Goal: Information Seeking & Learning: Learn about a topic

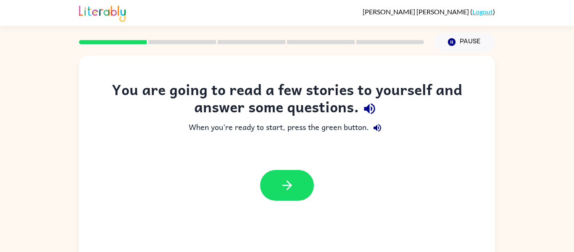
click at [485, 9] on link "Logout" at bounding box center [482, 12] width 21 height 8
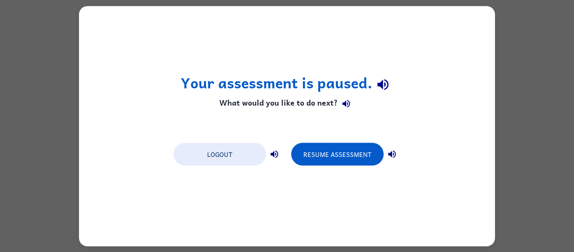
click at [344, 149] on button "Resume Assessment" at bounding box center [337, 153] width 92 height 23
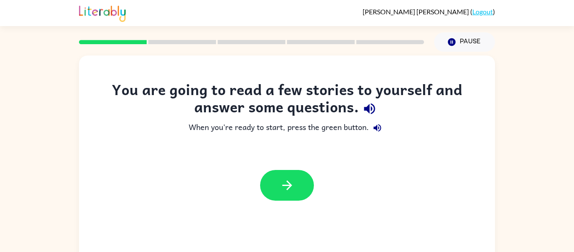
click at [460, 39] on button "Pause Pause" at bounding box center [464, 41] width 61 height 19
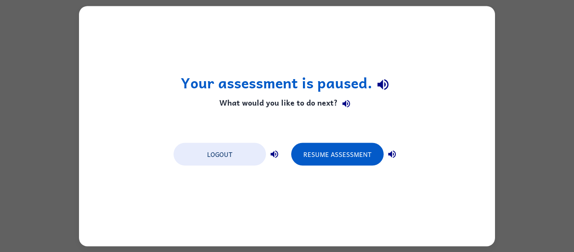
click at [237, 162] on button "Logout" at bounding box center [220, 153] width 92 height 23
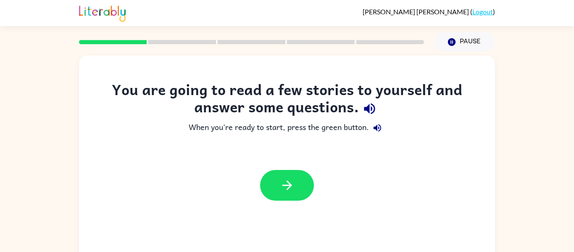
click at [287, 190] on icon "button" at bounding box center [287, 185] width 15 height 15
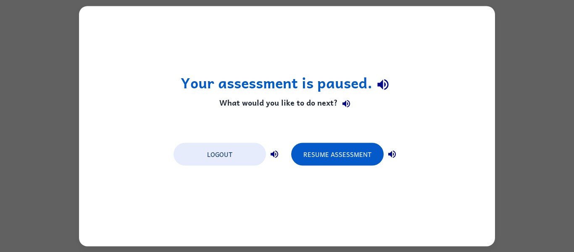
click at [341, 155] on button "Resume Assessment" at bounding box center [337, 153] width 92 height 23
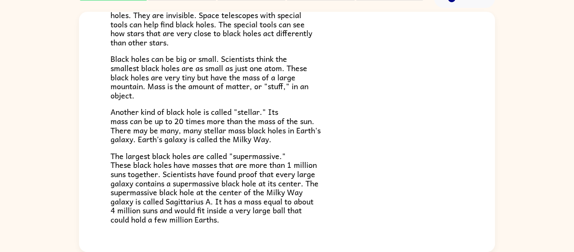
scroll to position [177, 0]
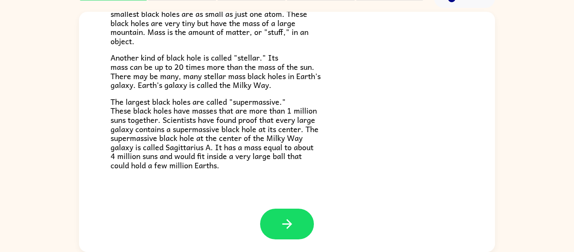
click at [292, 229] on icon "button" at bounding box center [287, 223] width 15 height 15
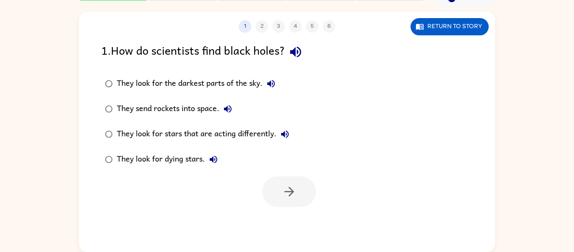
scroll to position [0, 0]
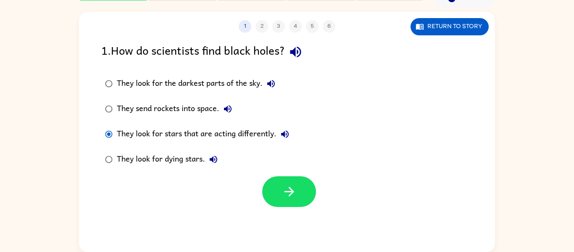
click at [297, 198] on button "button" at bounding box center [289, 191] width 54 height 31
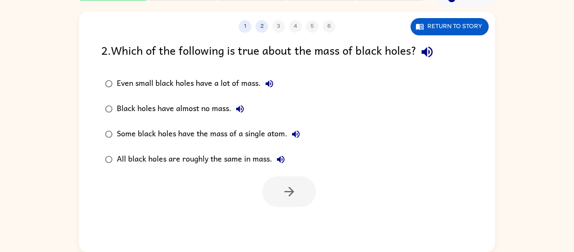
click at [463, 18] on button "Return to story" at bounding box center [449, 26] width 78 height 17
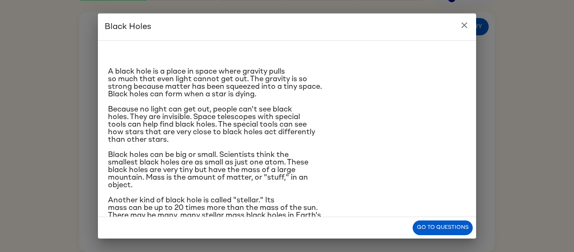
click at [32, 151] on div "Black Holes A black hole is a place in space where gravity pulls so much that e…" at bounding box center [287, 126] width 574 height 252
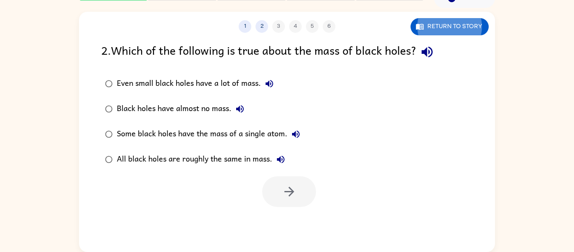
click at [126, 136] on div "Some black holes have the mass of a single atom." at bounding box center [210, 134] width 187 height 17
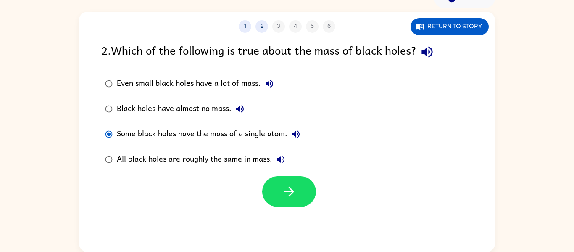
click at [298, 200] on button "button" at bounding box center [289, 191] width 54 height 31
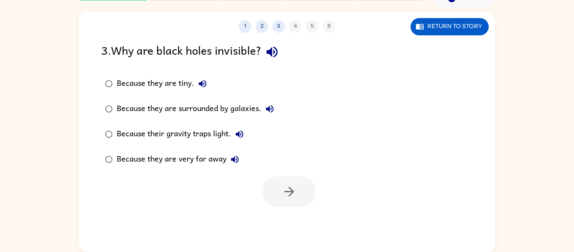
click at [208, 134] on div "Because their gravity traps light." at bounding box center [182, 134] width 131 height 17
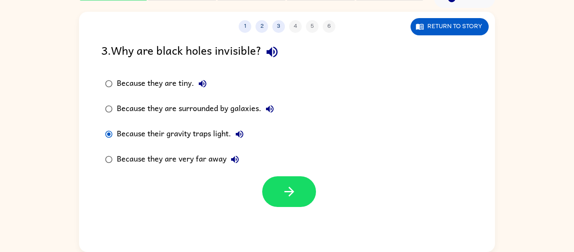
click at [455, 27] on button "Return to story" at bounding box center [449, 26] width 78 height 17
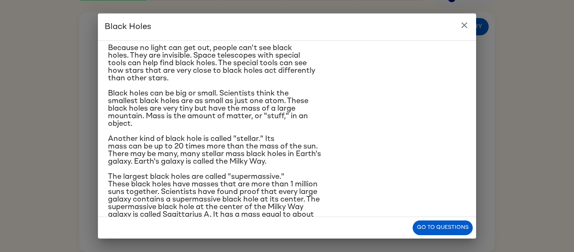
scroll to position [63, 0]
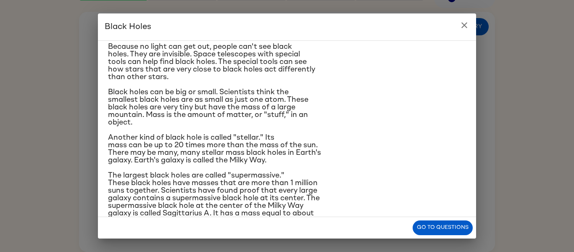
click at [539, 122] on div "Black Holes A black hole is a place in space where gravity pulls so much that e…" at bounding box center [287, 126] width 574 height 252
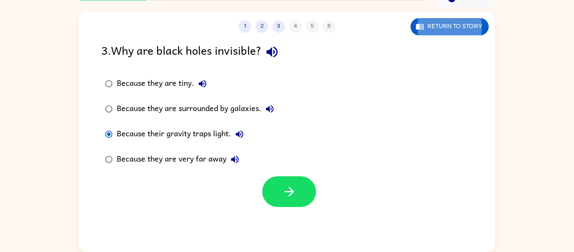
click at [301, 193] on button "button" at bounding box center [289, 191] width 54 height 31
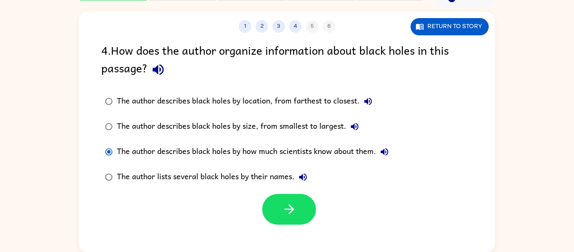
click at [469, 20] on button "Return to story" at bounding box center [449, 26] width 78 height 17
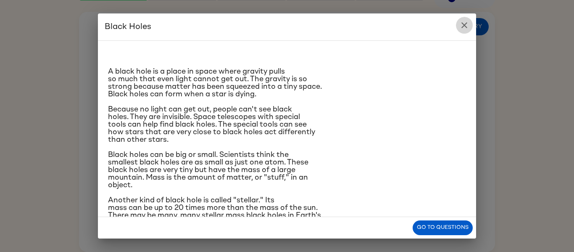
click button "close" at bounding box center [464, 25] width 17 height 17
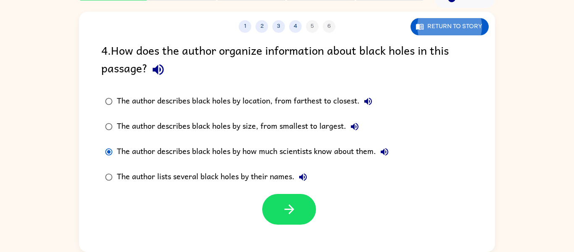
click at [526, 120] on div "1 2 3 4 5 6 Return to story 4 . How does the author organize information about …" at bounding box center [287, 130] width 574 height 244
click at [292, 224] on button "button" at bounding box center [289, 209] width 54 height 31
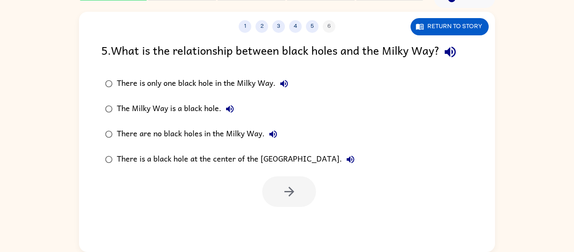
click at [447, 25] on button "Return to story" at bounding box center [449, 26] width 78 height 17
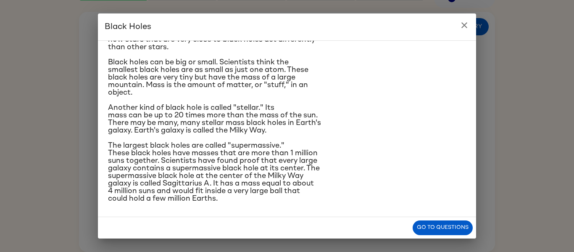
scroll to position [92, 0]
click at [472, 28] on button "close" at bounding box center [464, 25] width 17 height 17
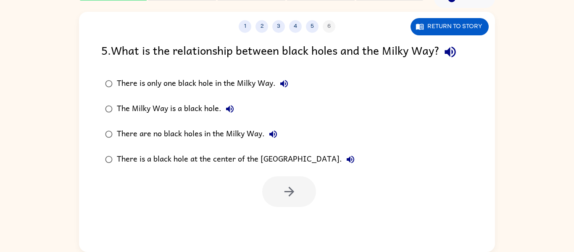
click at [229, 167] on div "There is a black hole at the center of the [GEOGRAPHIC_DATA]." at bounding box center [238, 159] width 242 height 17
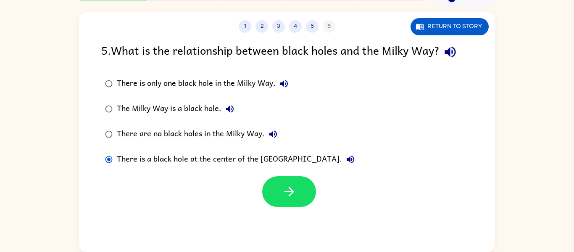
click at [470, 26] on button "Return to story" at bounding box center [449, 26] width 78 height 17
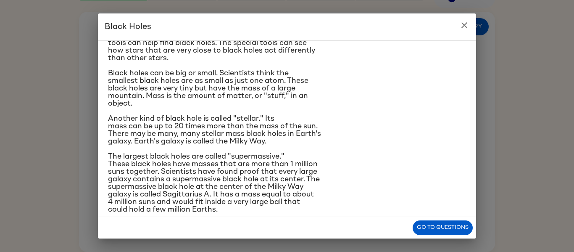
scroll to position [92, 0]
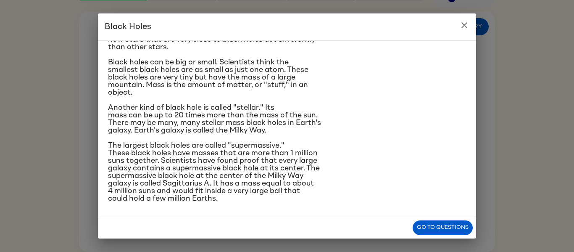
click at [493, 35] on div "Black Holes A black hole is a place in space where gravity pulls so much that e…" at bounding box center [287, 126] width 574 height 252
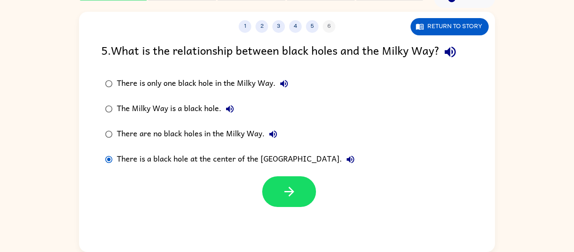
click at [286, 200] on button "button" at bounding box center [289, 191] width 54 height 31
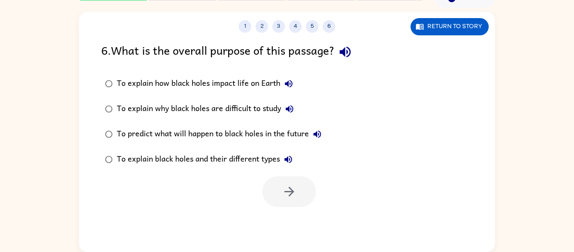
click at [273, 142] on div "To predict what will happen to black holes in the future" at bounding box center [221, 134] width 209 height 17
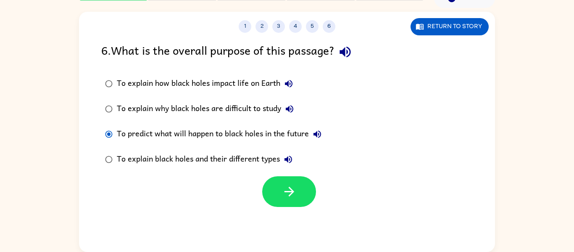
scroll to position [43, 0]
click at [254, 163] on div "To explain black holes and their different types" at bounding box center [207, 159] width 180 height 17
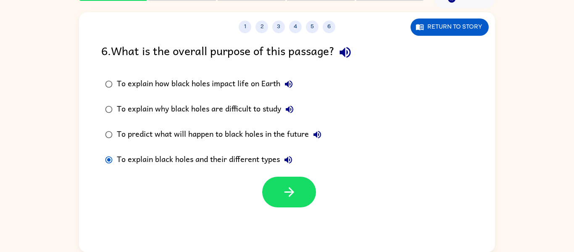
click at [293, 202] on button "button" at bounding box center [289, 191] width 54 height 31
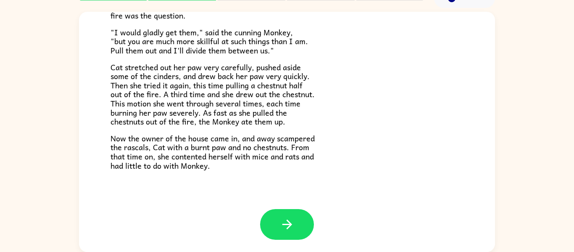
scroll to position [141, 0]
click at [303, 229] on button "button" at bounding box center [287, 223] width 54 height 31
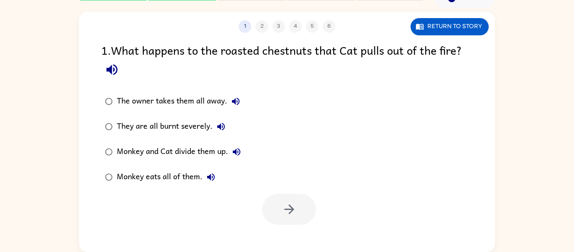
scroll to position [0, 0]
click at [173, 155] on div "Monkey and Cat divide them up." at bounding box center [181, 151] width 128 height 17
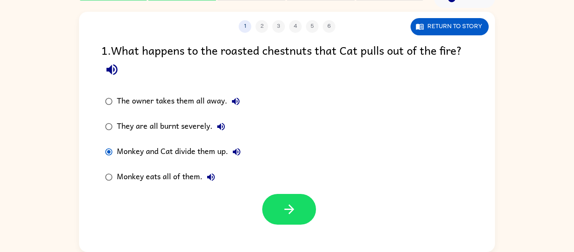
click at [168, 187] on label "Monkey eats all of them." at bounding box center [173, 176] width 153 height 25
click at [294, 217] on button "button" at bounding box center [289, 209] width 54 height 31
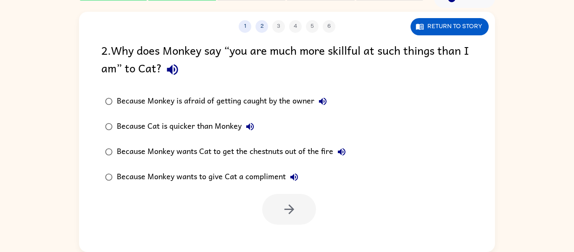
click at [268, 148] on div "Because Monkey wants Cat to get the chestnuts out of the fire" at bounding box center [233, 151] width 233 height 17
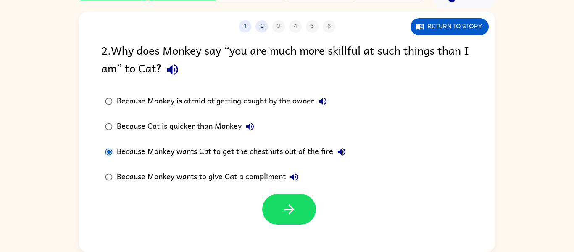
click at [295, 219] on button "button" at bounding box center [289, 209] width 54 height 31
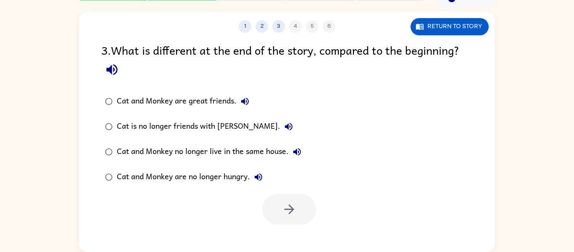
click at [209, 116] on label "Cat is no longer friends with [PERSON_NAME]." at bounding box center [203, 126] width 213 height 25
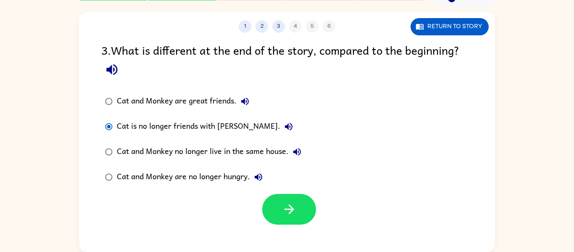
click at [297, 219] on button "button" at bounding box center [289, 209] width 54 height 31
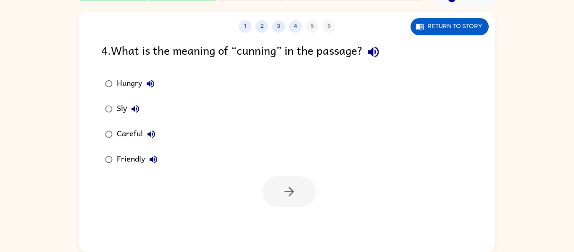
click at [451, 27] on button "Return to story" at bounding box center [449, 26] width 78 height 17
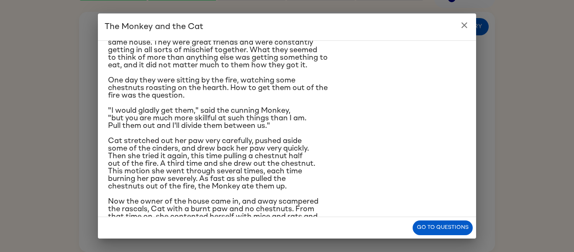
scroll to position [62, 0]
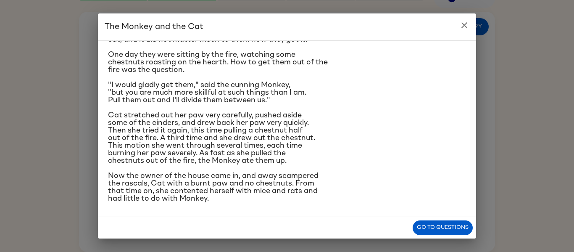
click at [482, 25] on div "The Monkey and the Cat ​​Once upon a time Cat and Monkey lived as pets in the s…" at bounding box center [287, 126] width 574 height 252
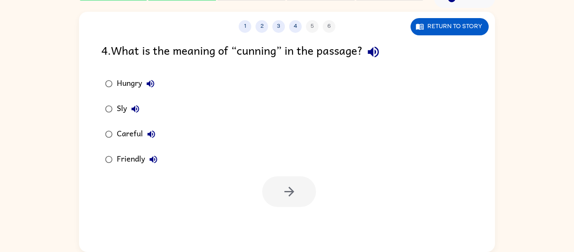
click at [129, 82] on div "Hungry" at bounding box center [138, 83] width 42 height 17
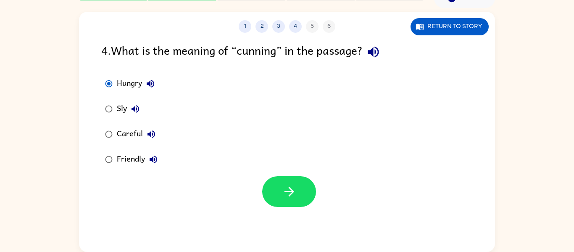
click at [295, 194] on icon "button" at bounding box center [289, 191] width 15 height 15
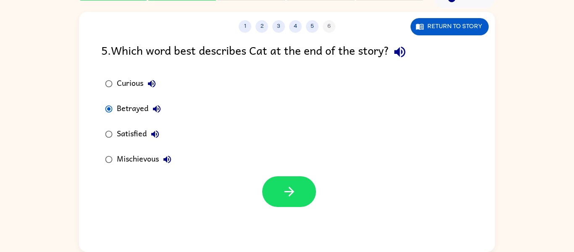
click at [289, 192] on icon "button" at bounding box center [289, 192] width 10 height 10
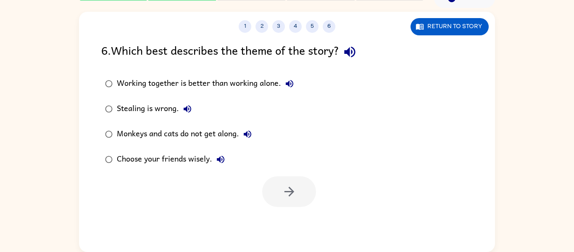
click at [177, 149] on label "Choose your friends wisely." at bounding box center [199, 159] width 205 height 25
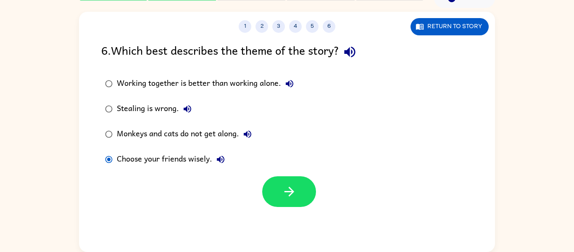
click at [176, 165] on div "Choose your friends wisely." at bounding box center [173, 159] width 112 height 17
click at [281, 193] on button "button" at bounding box center [289, 191] width 54 height 31
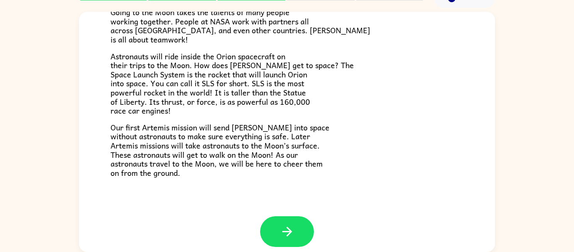
scroll to position [159, 0]
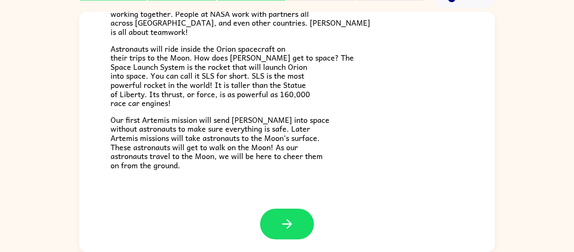
click at [289, 232] on button "button" at bounding box center [287, 223] width 54 height 31
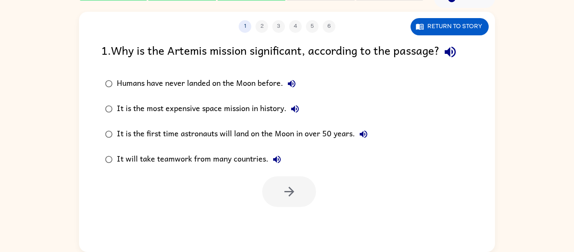
scroll to position [0, 0]
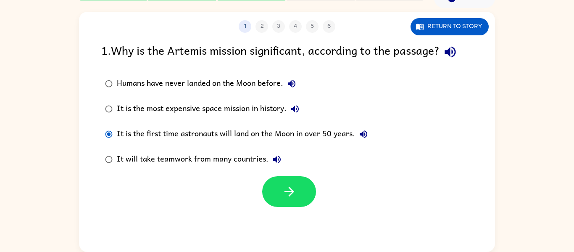
click at [294, 204] on button "button" at bounding box center [289, 191] width 54 height 31
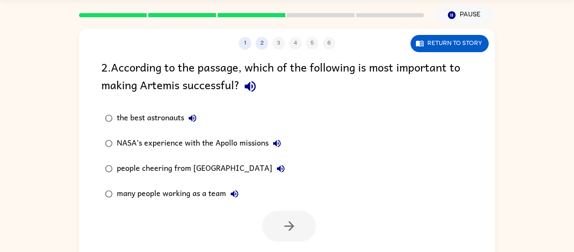
scroll to position [44, 0]
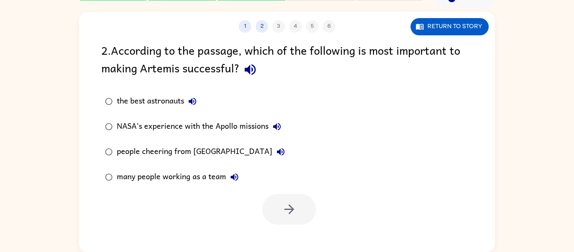
click at [121, 185] on div "many people working as a team" at bounding box center [180, 176] width 126 height 17
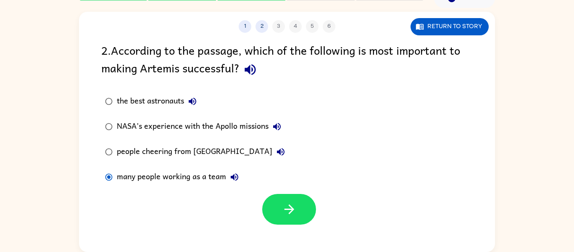
click at [292, 209] on icon "button" at bounding box center [289, 209] width 10 height 10
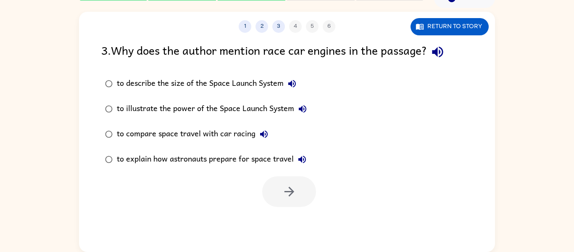
click at [440, 29] on button "Return to story" at bounding box center [449, 26] width 78 height 17
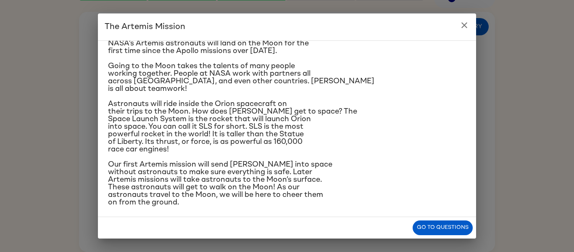
scroll to position [77, 0]
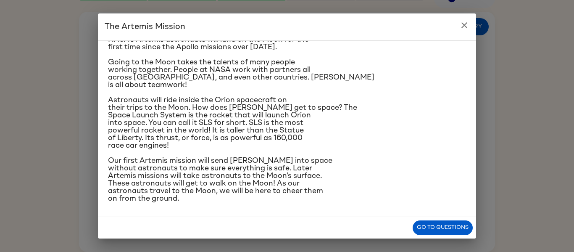
click at [72, 107] on div "The Artemis Mission When you look up at the night sky on a clear night, you can…" at bounding box center [287, 126] width 574 height 252
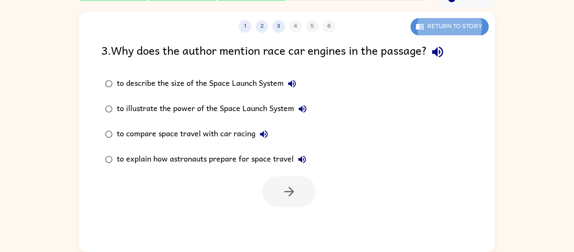
click at [452, 18] on button "Return to story" at bounding box center [449, 26] width 78 height 17
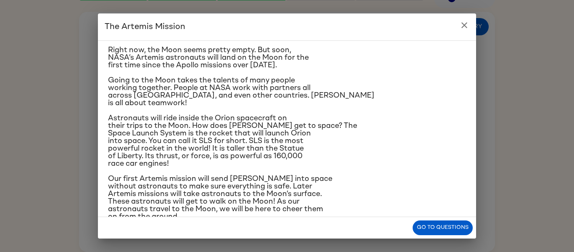
scroll to position [60, 0]
click at [19, 97] on div "The Artemis Mission When you look up at the night sky on a clear night, you can…" at bounding box center [287, 126] width 574 height 252
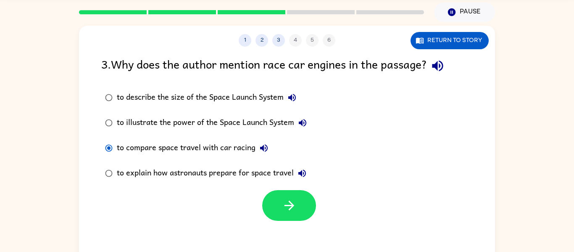
scroll to position [28, 0]
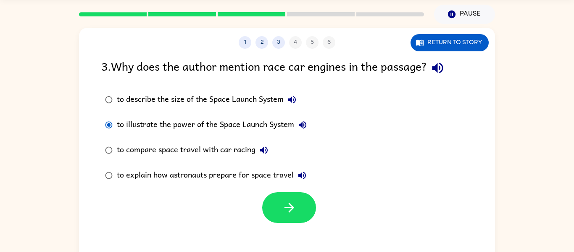
click at [299, 215] on button "button" at bounding box center [289, 207] width 54 height 31
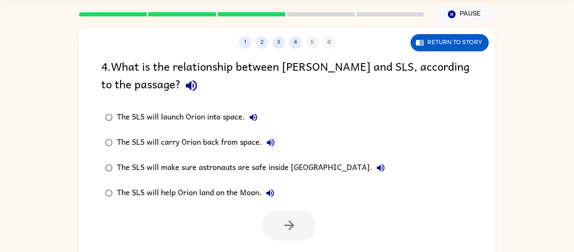
click at [464, 36] on button "Return to story" at bounding box center [449, 42] width 78 height 17
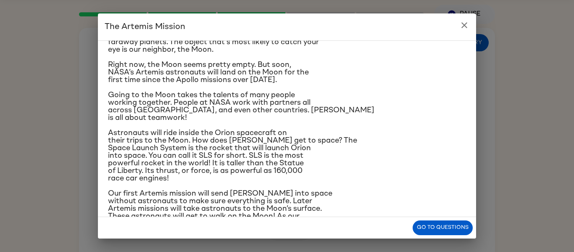
scroll to position [44, 0]
click at [68, 124] on div "The Artemis Mission When you look up at the night sky on a clear night, you can…" at bounding box center [287, 126] width 574 height 252
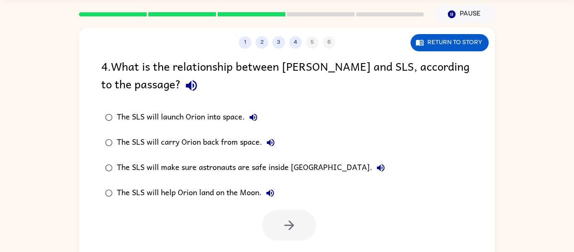
click at [122, 143] on div "The SLS will carry Orion back from space." at bounding box center [198, 142] width 162 height 17
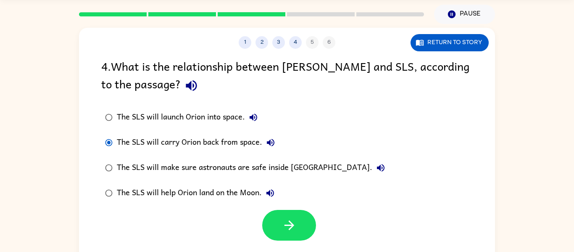
click at [121, 121] on div "The SLS will launch Orion into space." at bounding box center [189, 117] width 145 height 17
click at [303, 232] on button "button" at bounding box center [289, 225] width 54 height 31
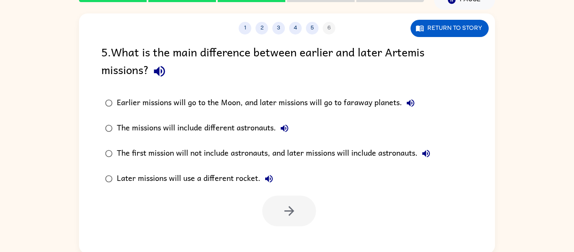
scroll to position [44, 0]
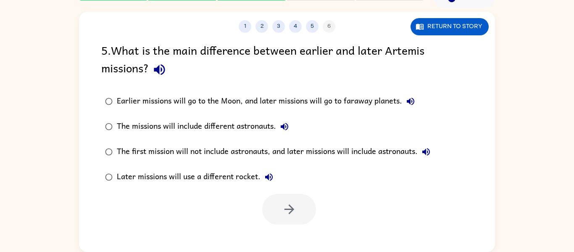
click at [445, 26] on button "Return to story" at bounding box center [449, 26] width 78 height 17
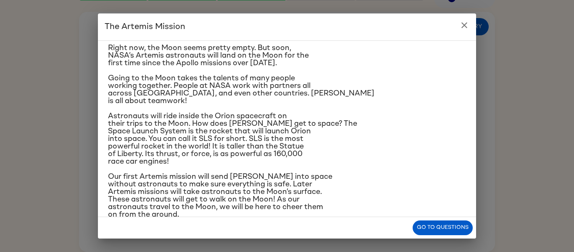
scroll to position [77, 0]
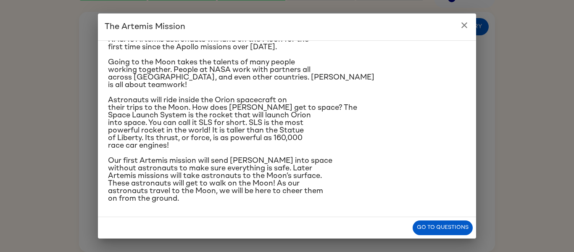
click at [69, 133] on div "The Artemis Mission When you look up at the night sky on a clear night, you can…" at bounding box center [287, 126] width 574 height 252
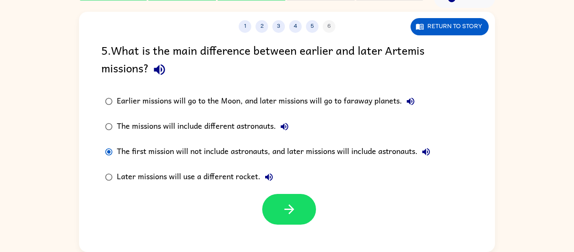
click at [296, 212] on icon "button" at bounding box center [289, 209] width 15 height 15
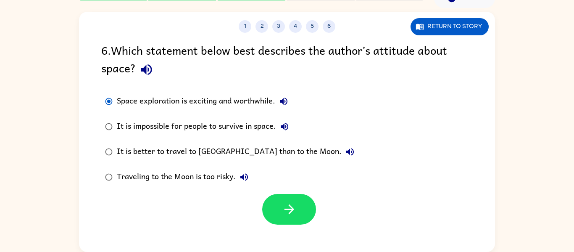
click at [297, 205] on button "button" at bounding box center [289, 209] width 54 height 31
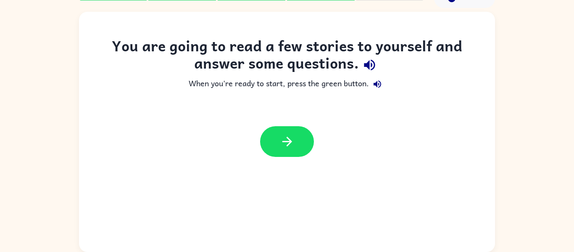
click at [287, 141] on icon "button" at bounding box center [287, 142] width 10 height 10
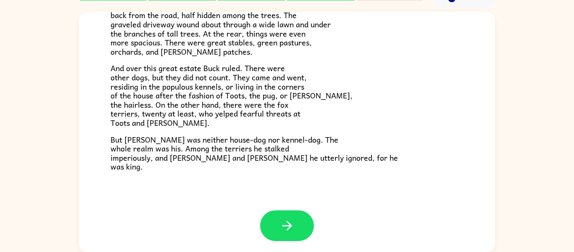
scroll to position [161, 0]
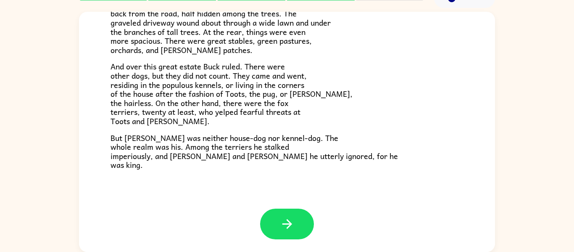
click at [290, 230] on icon "button" at bounding box center [287, 223] width 15 height 15
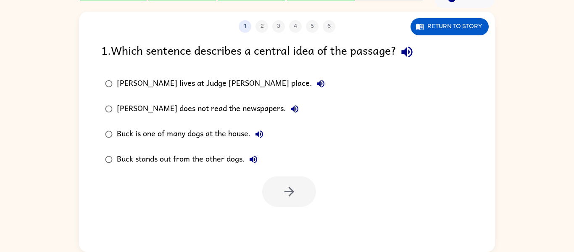
scroll to position [0, 0]
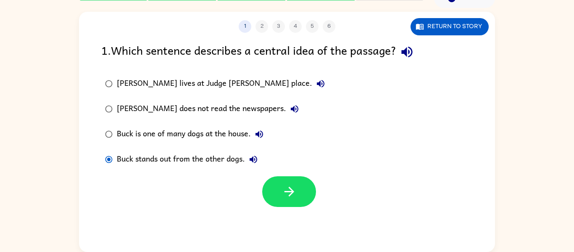
click at [295, 206] on button "button" at bounding box center [289, 191] width 54 height 31
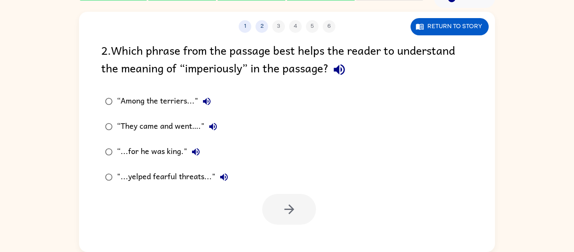
click at [467, 25] on button "Return to story" at bounding box center [449, 26] width 78 height 17
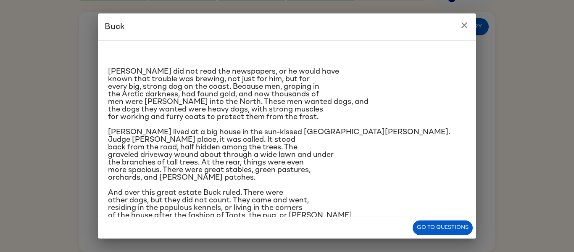
click at [46, 181] on div "[PERSON_NAME] [PERSON_NAME] did not read the newspapers, or he would have known…" at bounding box center [287, 126] width 574 height 252
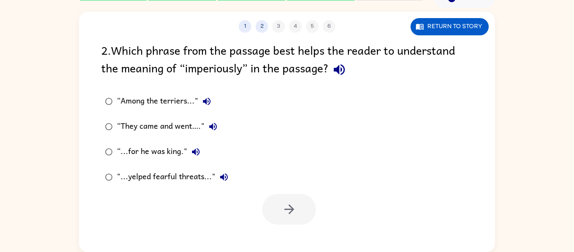
click at [428, 26] on button "Return to story" at bounding box center [449, 26] width 78 height 17
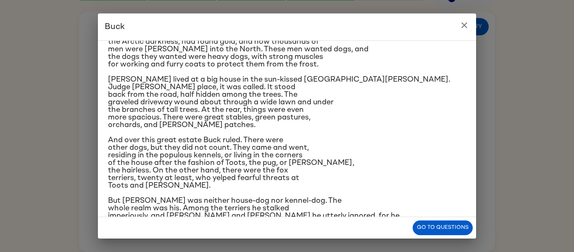
click at [128, 56] on span "[PERSON_NAME] did not read the newspapers, or he would have known that trouble …" at bounding box center [238, 41] width 260 height 53
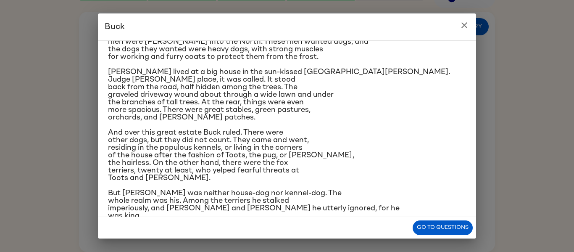
scroll to position [77, 0]
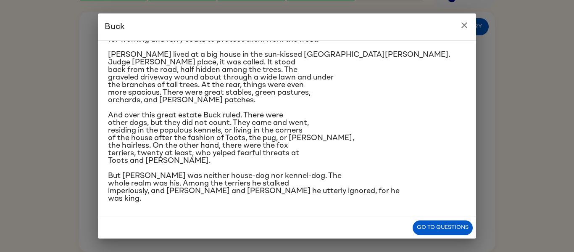
click at [72, 34] on div "[PERSON_NAME] [PERSON_NAME] did not read the newspapers, or he would have known…" at bounding box center [287, 126] width 574 height 252
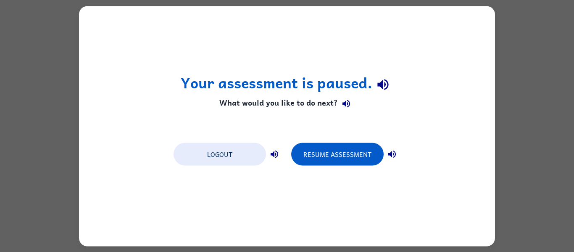
scroll to position [0, 0]
click at [353, 160] on button "Resume Assessment" at bounding box center [337, 153] width 92 height 23
click at [354, 150] on button "Resume Assessment" at bounding box center [337, 153] width 92 height 23
click at [353, 158] on button "Resume Assessment" at bounding box center [337, 153] width 92 height 23
click at [349, 154] on button "Resume Assessment" at bounding box center [337, 153] width 92 height 23
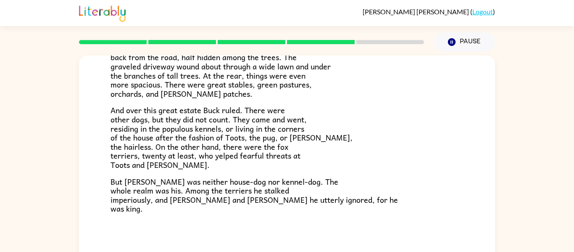
scroll to position [44, 0]
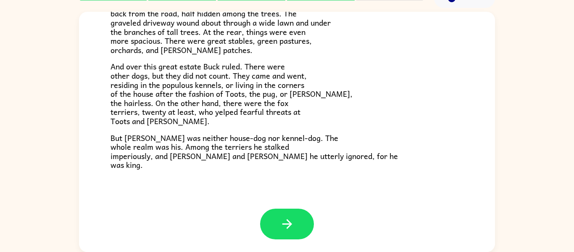
click at [291, 232] on button "button" at bounding box center [287, 223] width 54 height 31
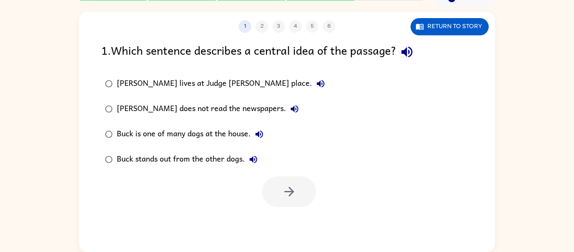
scroll to position [0, 0]
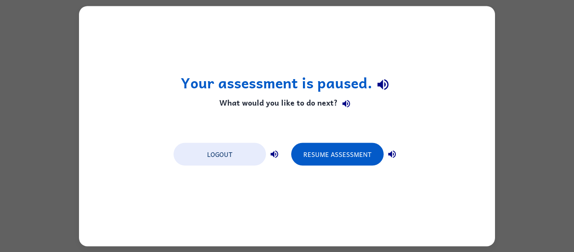
click at [360, 148] on button "Resume Assessment" at bounding box center [337, 153] width 92 height 23
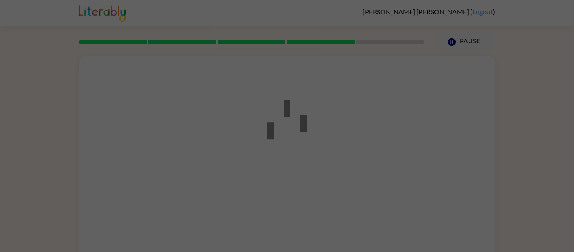
click at [363, 171] on div at bounding box center [287, 126] width 574 height 252
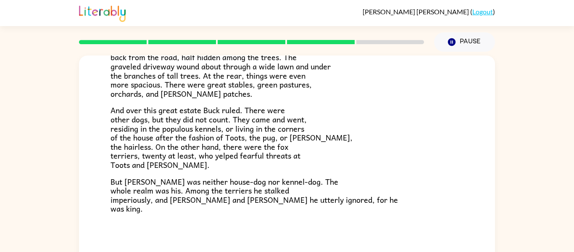
scroll to position [44, 0]
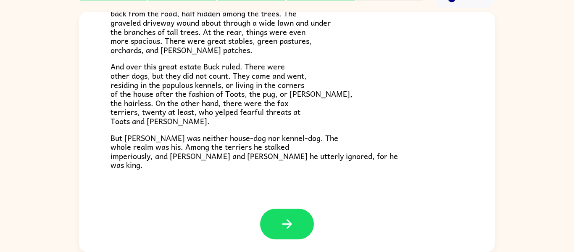
click at [291, 228] on icon "button" at bounding box center [287, 223] width 15 height 15
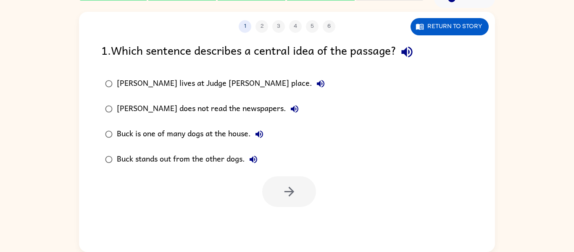
click at [225, 160] on div "Buck stands out from the other dogs." at bounding box center [189, 159] width 145 height 17
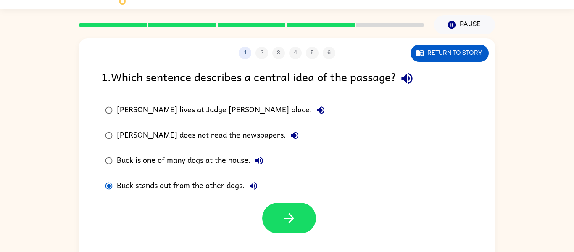
scroll to position [17, 0]
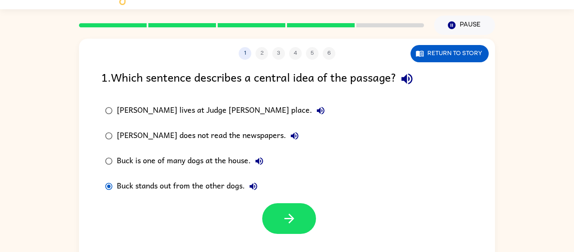
click at [289, 219] on icon "button" at bounding box center [289, 218] width 10 height 10
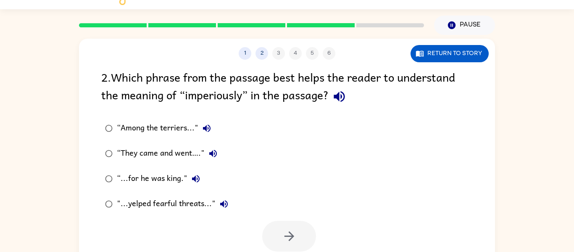
click at [175, 137] on div "“Among the terriers..."" at bounding box center [166, 128] width 98 height 17
click at [201, 216] on label ""...yelped fearful threats..."" at bounding box center [167, 203] width 140 height 25
click at [287, 237] on icon "button" at bounding box center [289, 236] width 15 height 15
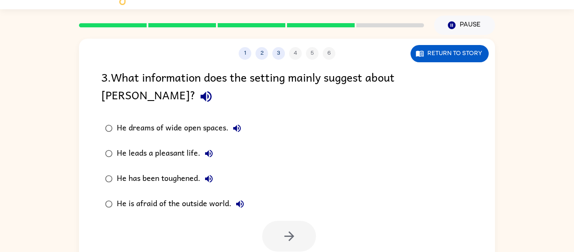
click at [465, 46] on button "Return to story" at bounding box center [449, 53] width 78 height 17
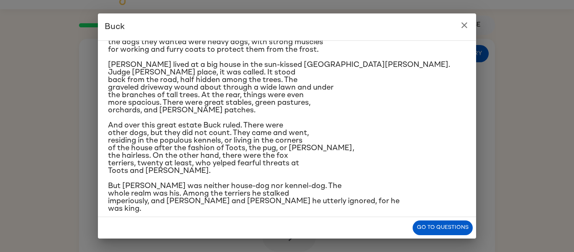
scroll to position [77, 0]
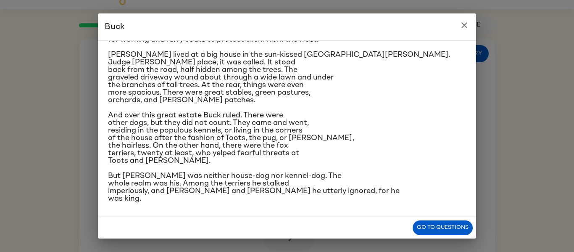
click at [498, 91] on div "[PERSON_NAME] [PERSON_NAME] did not read the newspapers, or he would have known…" at bounding box center [287, 126] width 574 height 252
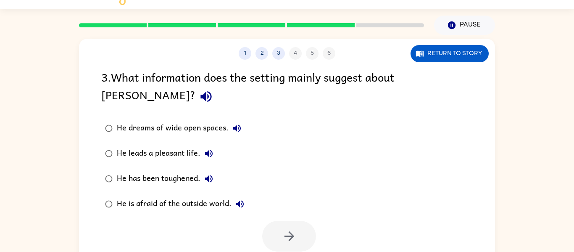
click at [447, 47] on button "Return to story" at bounding box center [449, 53] width 78 height 17
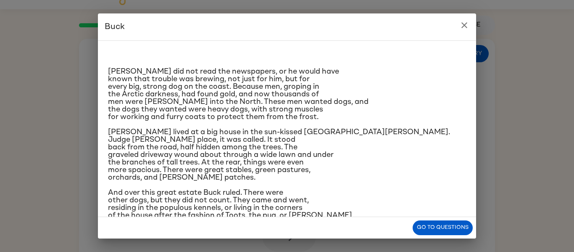
click at [499, 33] on div "[PERSON_NAME] [PERSON_NAME] did not read the newspapers, or he would have known…" at bounding box center [287, 126] width 574 height 252
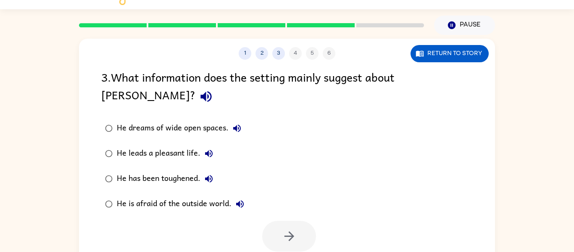
click at [458, 54] on button "Return to story" at bounding box center [449, 53] width 78 height 17
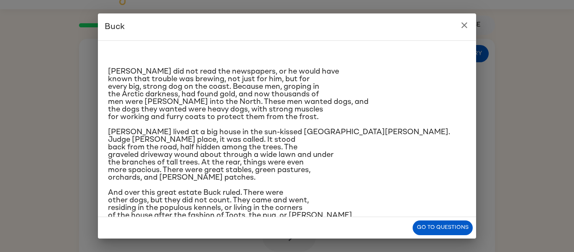
click at [527, 121] on div "[PERSON_NAME] [PERSON_NAME] did not read the newspapers, or he would have known…" at bounding box center [287, 126] width 574 height 252
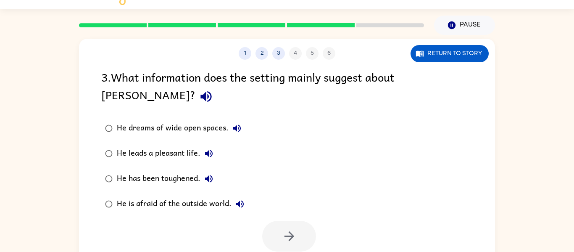
click at [543, 124] on div "1 2 3 4 5 6 Return to story 3 . What information does the setting mainly sugges…" at bounding box center [287, 157] width 574 height 244
click at [558, 118] on div "1 2 3 4 5 6 Return to story 3 . What information does the setting mainly sugges…" at bounding box center [287, 157] width 574 height 244
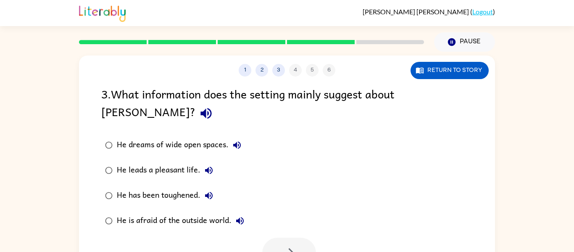
scroll to position [2, 0]
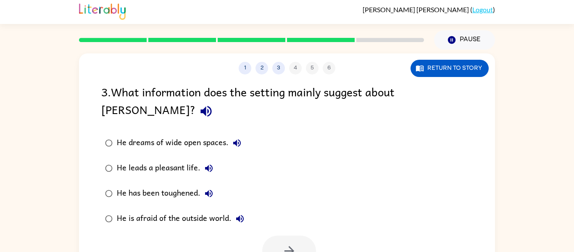
click at [558, 134] on div "1 2 3 4 5 6 Return to story 3 . What information does the setting mainly sugges…" at bounding box center [287, 172] width 574 height 244
click at [441, 54] on div "1 2 3 4 5 6 Return to story" at bounding box center [287, 63] width 416 height 21
click at [464, 69] on button "Return to story" at bounding box center [449, 68] width 78 height 17
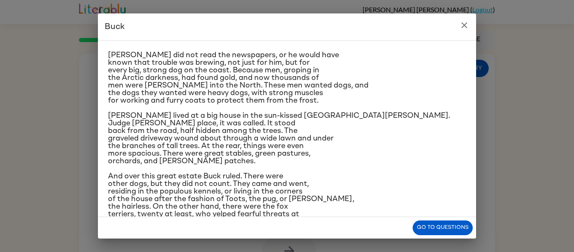
scroll to position [15, 0]
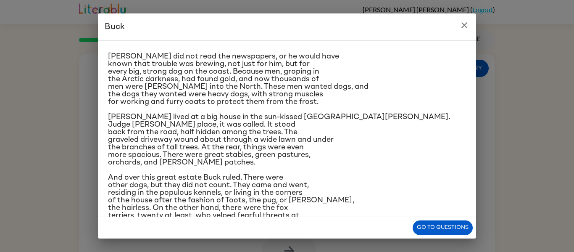
click at [528, 71] on div "[PERSON_NAME] [PERSON_NAME] did not read the newspapers, or he would have known…" at bounding box center [287, 126] width 574 height 252
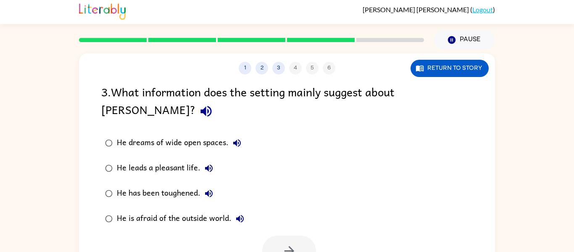
click at [126, 187] on label "He has been toughened." at bounding box center [175, 193] width 156 height 25
click at [293, 244] on button "button" at bounding box center [289, 250] width 54 height 31
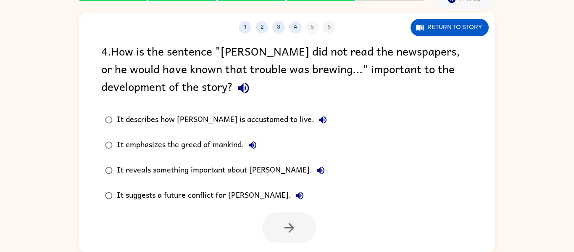
scroll to position [44, 0]
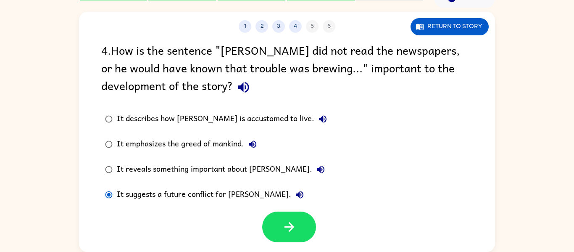
click at [278, 229] on button "button" at bounding box center [289, 226] width 54 height 31
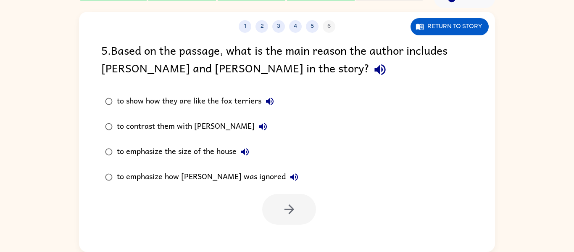
click at [442, 23] on button "Return to story" at bounding box center [449, 26] width 78 height 17
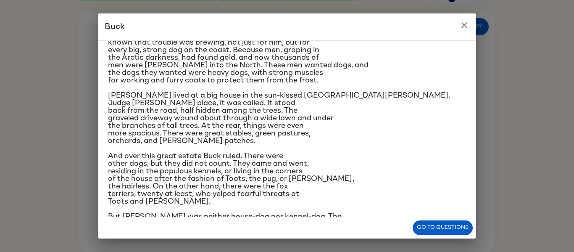
scroll to position [77, 0]
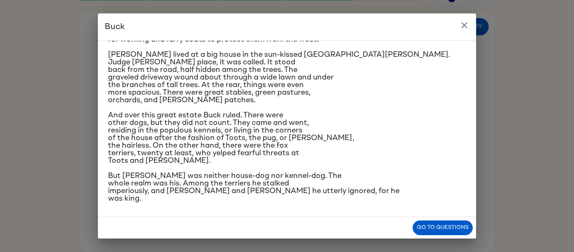
click at [535, 64] on div "[PERSON_NAME] [PERSON_NAME] did not read the newspapers, or he would have known…" at bounding box center [287, 126] width 574 height 252
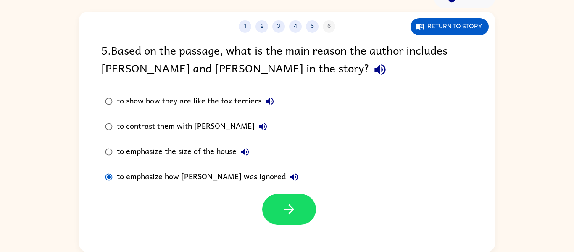
click at [303, 216] on button "button" at bounding box center [289, 209] width 54 height 31
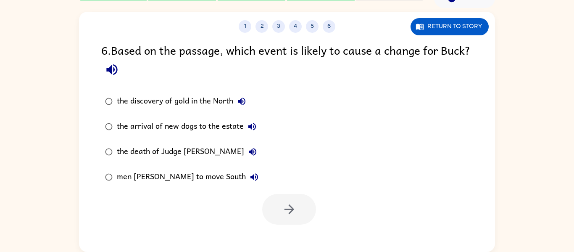
click at [121, 110] on label "the discovery of gold in the North" at bounding box center [182, 101] width 170 height 25
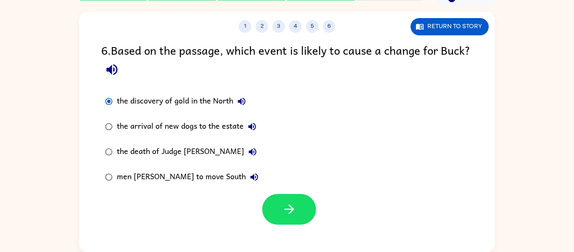
click at [284, 219] on button "button" at bounding box center [289, 209] width 54 height 31
